Goal: Task Accomplishment & Management: Manage account settings

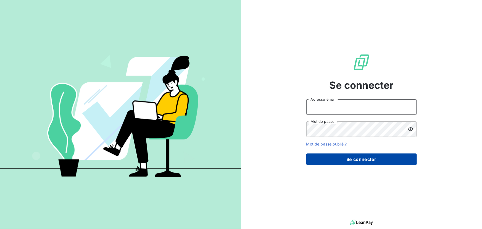
type input "[PERSON_NAME][EMAIL_ADDRESS][DOMAIN_NAME]"
click at [347, 159] on button "Se connecter" at bounding box center [361, 159] width 110 height 12
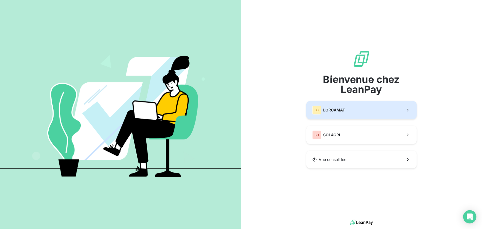
click at [335, 103] on button "LO LORCAMAT" at bounding box center [361, 110] width 110 height 18
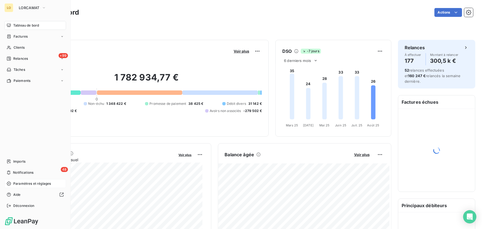
click at [15, 182] on span "Paramètres et réglages" at bounding box center [32, 183] width 38 height 5
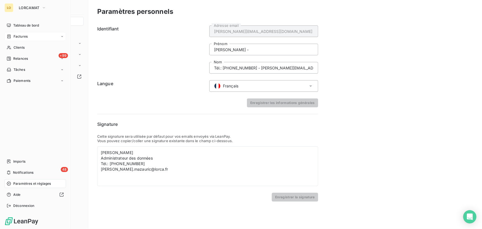
click at [16, 37] on span "Factures" at bounding box center [21, 36] width 14 height 5
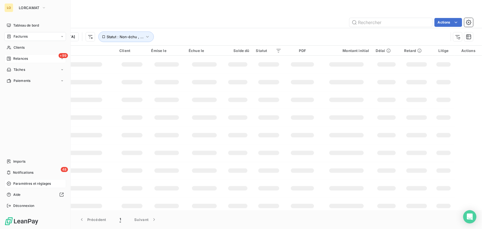
click at [12, 56] on div "Relances" at bounding box center [17, 58] width 21 height 5
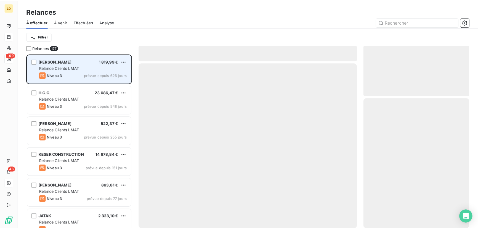
scroll to position [171, 103]
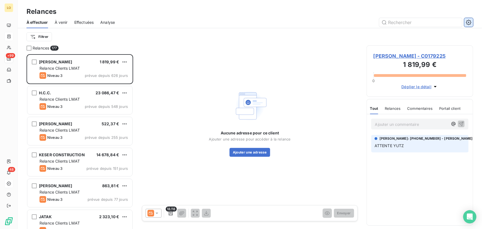
click at [468, 21] on icon "button" at bounding box center [469, 23] width 6 height 6
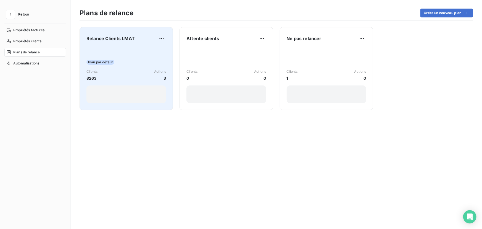
click at [110, 43] on div "Relance Clients LMAT Plan par défaut Clients 8263 Actions 3" at bounding box center [126, 68] width 80 height 69
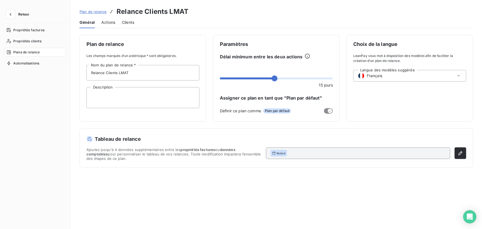
click at [109, 20] on span "Actions" at bounding box center [108, 23] width 14 height 6
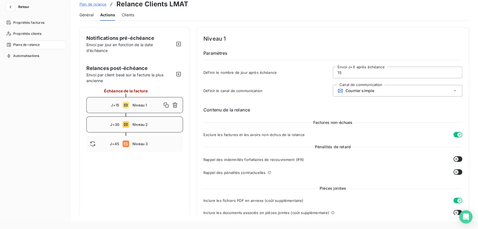
click at [130, 120] on div "J+30 Niveau 2" at bounding box center [134, 124] width 97 height 16
click at [131, 149] on div "J+45 Niveau 3" at bounding box center [134, 144] width 97 height 16
type input "45"
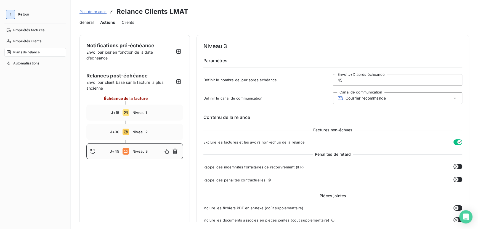
click at [15, 14] on button "button" at bounding box center [10, 14] width 9 height 9
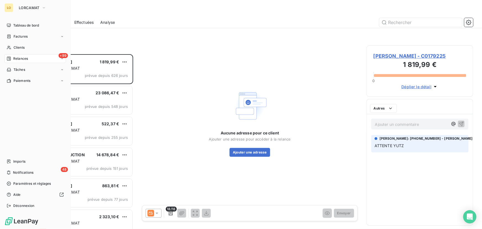
scroll to position [171, 103]
click at [26, 182] on span "Paramètres et réglages" at bounding box center [32, 183] width 38 height 5
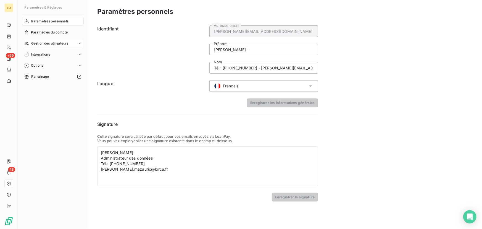
click at [43, 44] on span "Gestion des utilisateurs" at bounding box center [49, 43] width 37 height 5
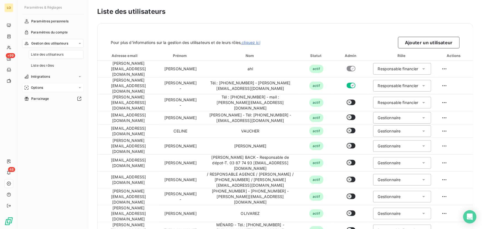
click at [49, 86] on div "Options" at bounding box center [53, 87] width 62 height 9
